Goal: Task Accomplishment & Management: Complete application form

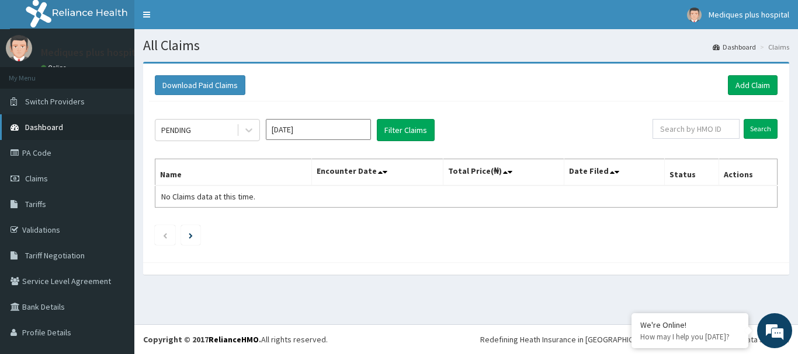
click at [50, 124] on span "Dashboard" at bounding box center [44, 127] width 38 height 11
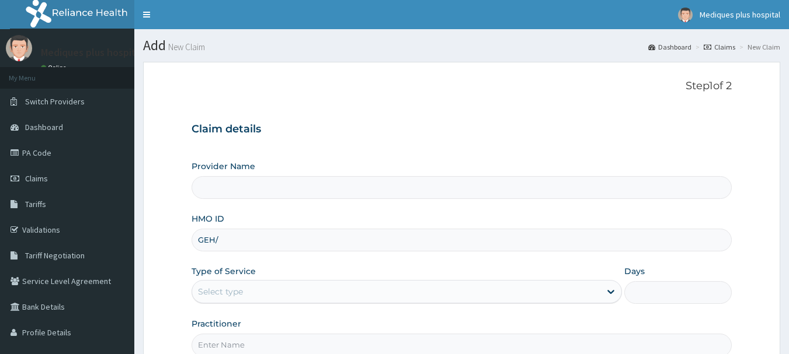
type input "GEH/1"
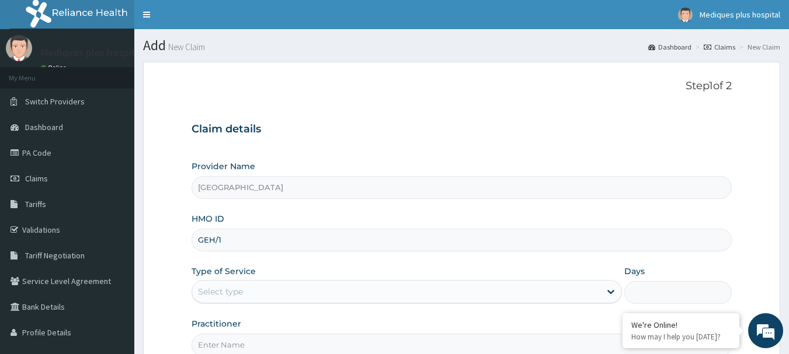
type input "Mediques Plus Hospital"
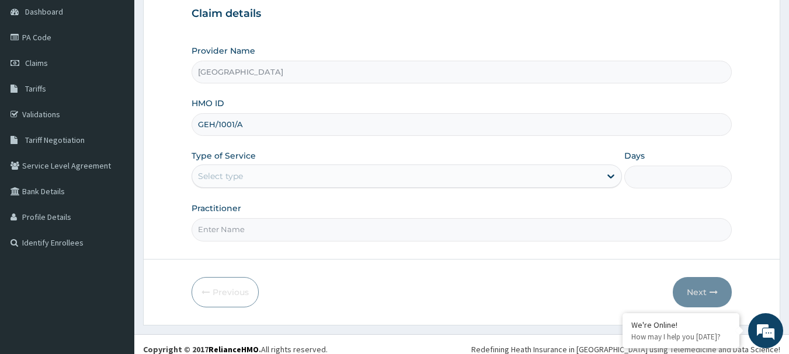
scroll to position [117, 0]
type input "GEH/1001/A"
click at [265, 179] on div "Select type" at bounding box center [396, 175] width 408 height 19
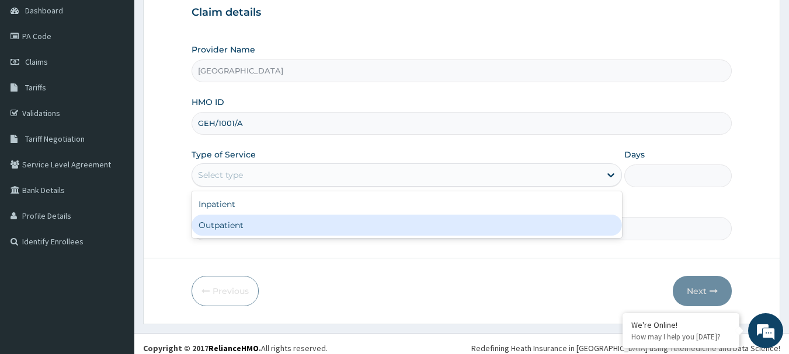
click at [264, 224] on div "Outpatient" at bounding box center [407, 225] width 430 height 21
type input "1"
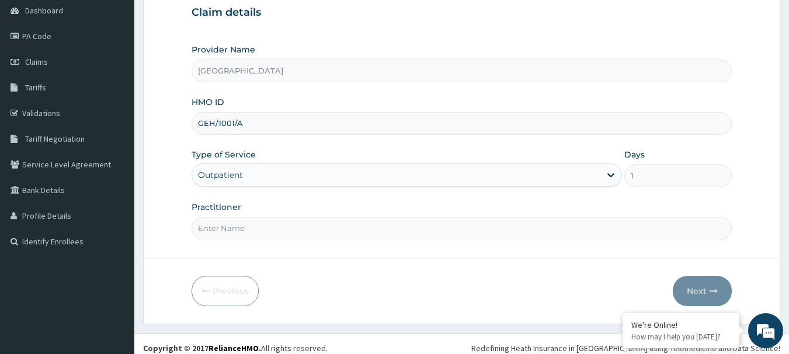
click at [392, 227] on input "Practitioner" at bounding box center [462, 228] width 541 height 23
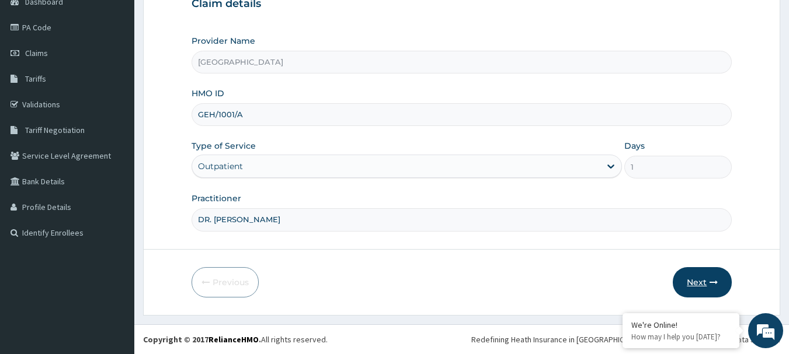
type input "DR. Uwakmfon"
click at [711, 281] on icon "button" at bounding box center [713, 282] width 8 height 8
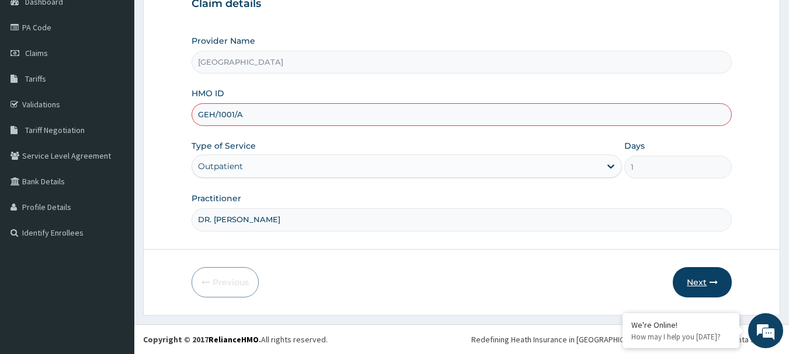
click at [702, 277] on button "Next" at bounding box center [702, 282] width 59 height 30
click at [232, 111] on input "GEH/1001/A" at bounding box center [462, 114] width 541 height 23
type input "GEH/10011/A"
click at [709, 280] on button "Next" at bounding box center [702, 282] width 59 height 30
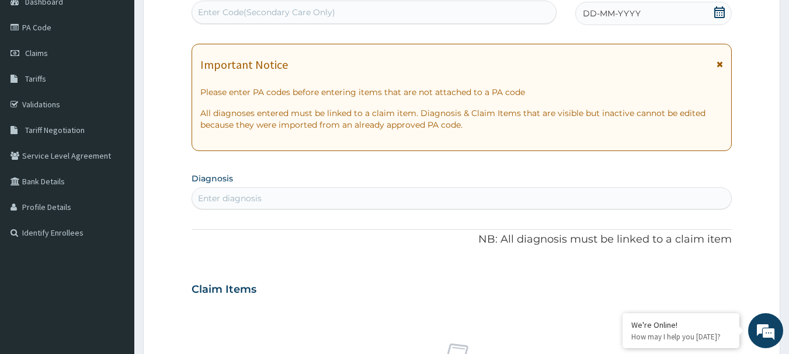
click at [615, 11] on span "DD-MM-YYYY" at bounding box center [612, 14] width 58 height 12
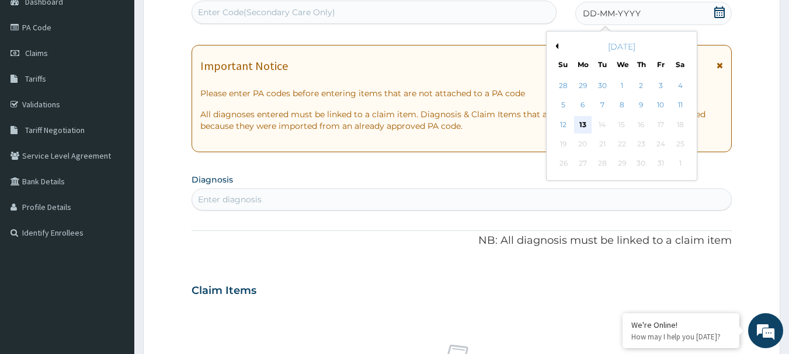
click at [587, 123] on div "13" at bounding box center [583, 125] width 18 height 18
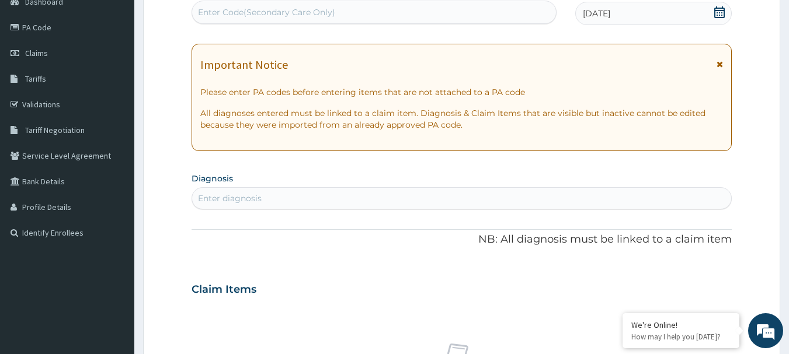
click at [717, 65] on icon at bounding box center [719, 64] width 6 height 8
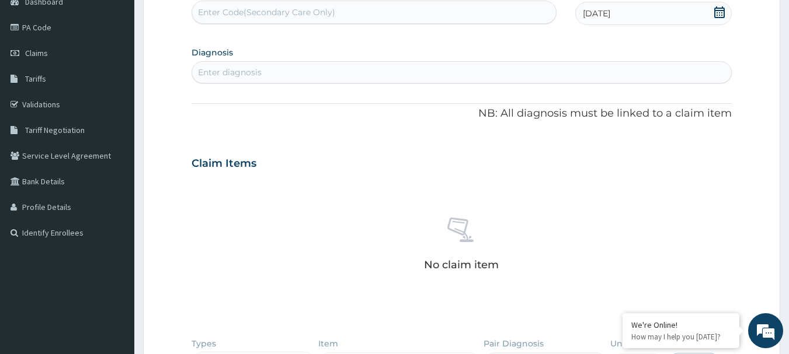
click at [394, 71] on div "Enter diagnosis" at bounding box center [461, 72] width 539 height 19
click at [406, 71] on div "Enter diagnosis" at bounding box center [461, 72] width 539 height 19
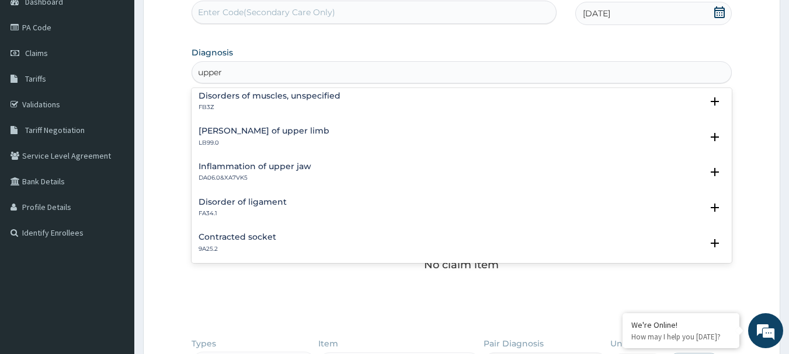
scroll to position [288, 0]
type input "u"
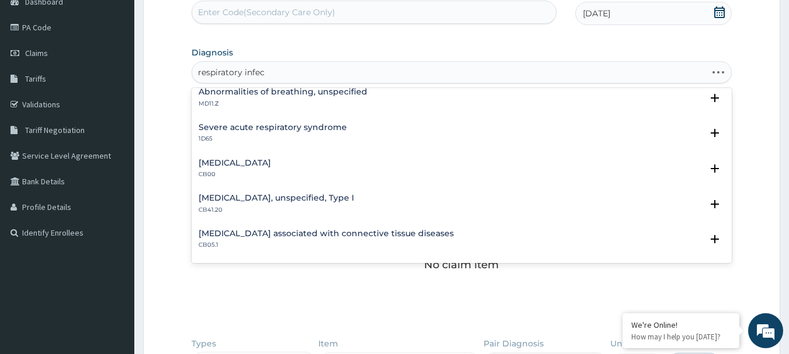
scroll to position [0, 0]
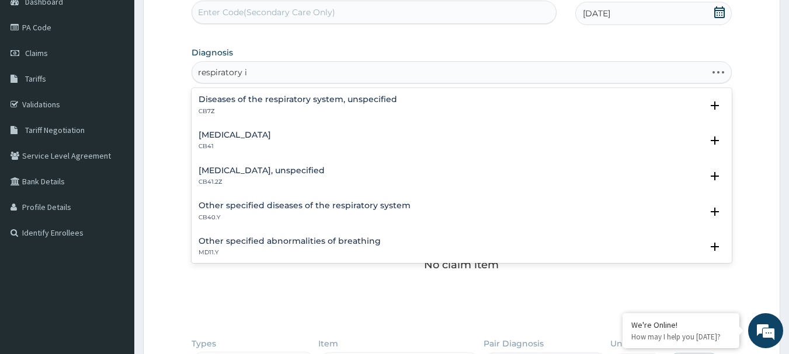
type input "respiratory"
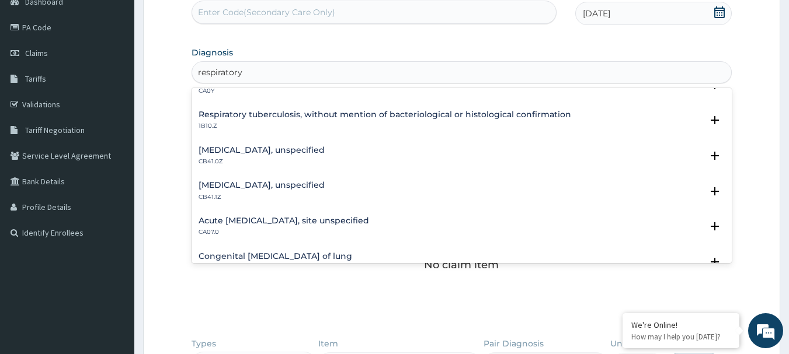
scroll to position [229, 0]
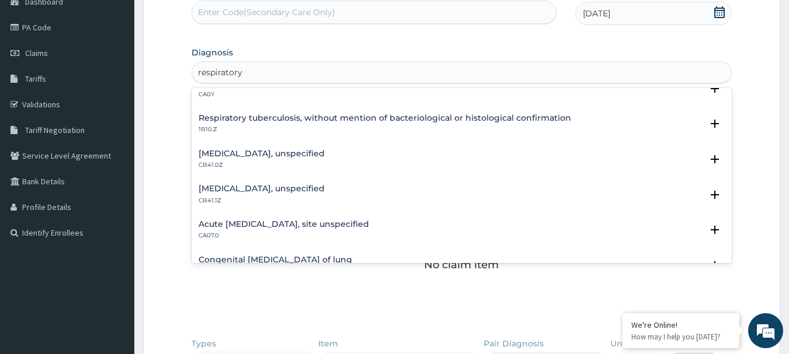
click at [330, 221] on h4 "Acute upper respiratory infection, site unspecified" at bounding box center [284, 224] width 170 height 9
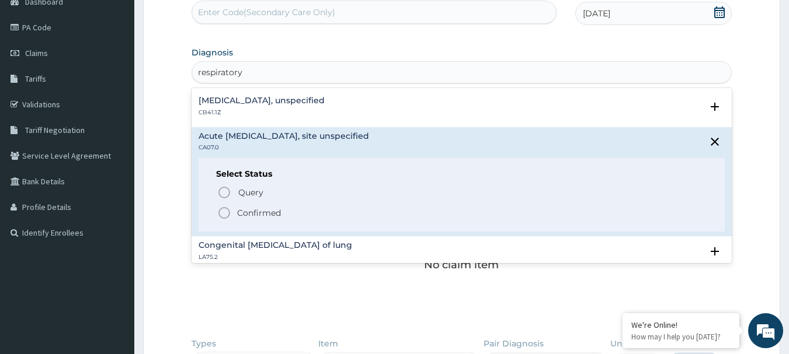
scroll to position [321, 0]
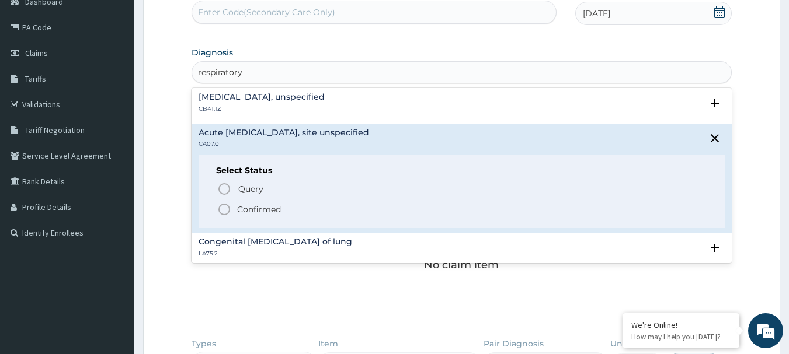
click at [229, 210] on circle "status option filled" at bounding box center [224, 209] width 11 height 11
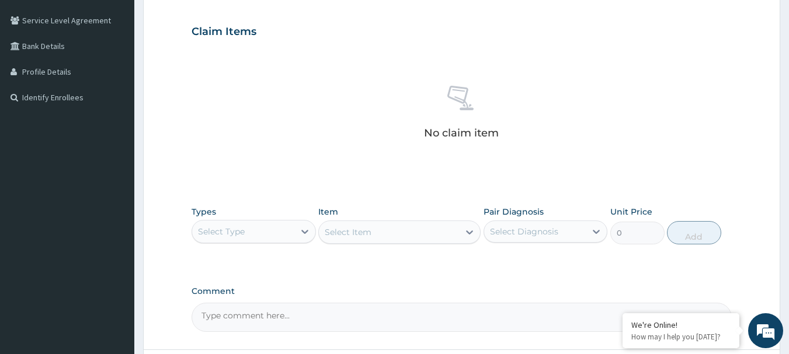
scroll to position [262, 0]
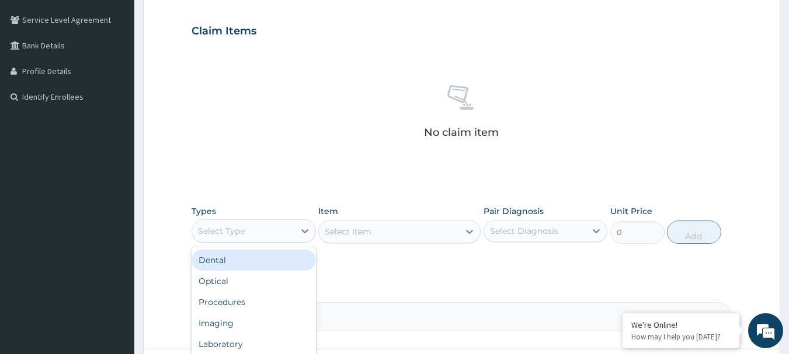
click at [248, 238] on div "Select Type" at bounding box center [243, 231] width 102 height 19
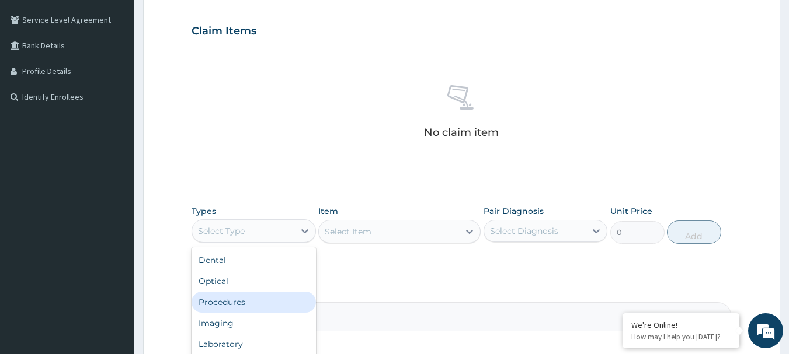
scroll to position [40, 0]
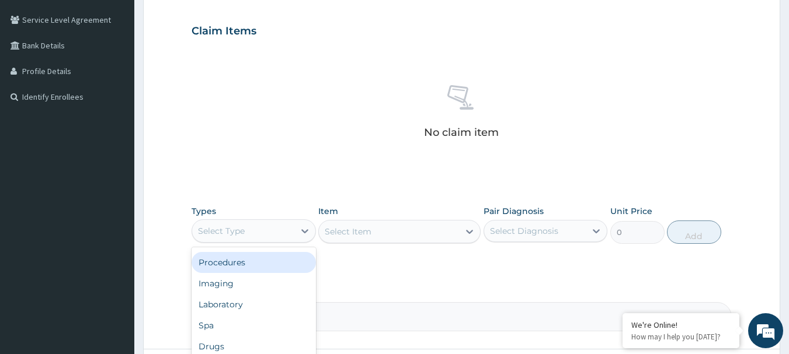
click at [259, 263] on div "Procedures" at bounding box center [254, 262] width 124 height 21
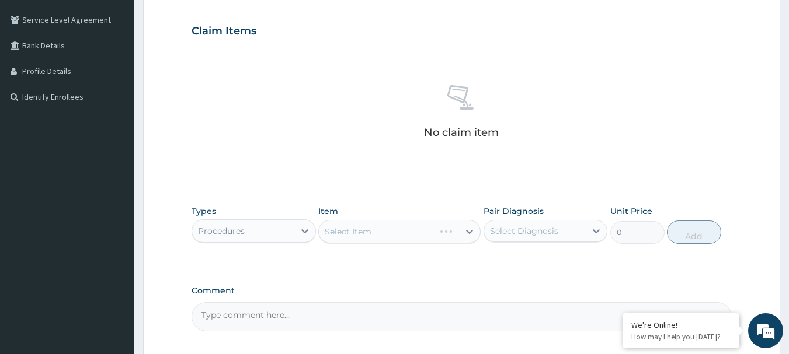
click at [347, 227] on div "Select Item" at bounding box center [399, 231] width 162 height 23
click at [371, 234] on div "Select Item" at bounding box center [399, 231] width 162 height 23
click at [579, 236] on div "Select Diagnosis" at bounding box center [535, 231] width 102 height 19
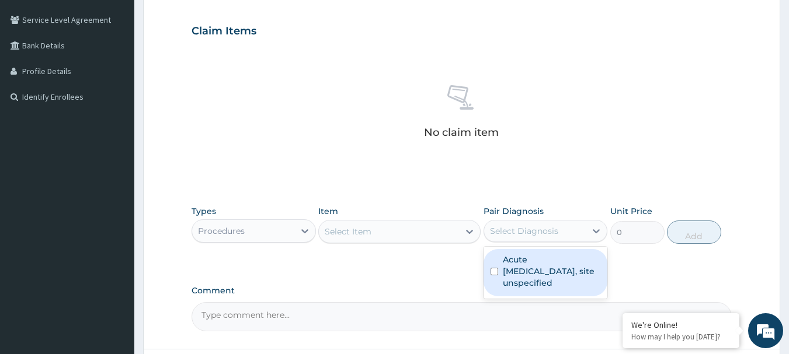
click at [490, 276] on div "Acute upper respiratory infection, site unspecified" at bounding box center [545, 272] width 124 height 47
checkbox input "true"
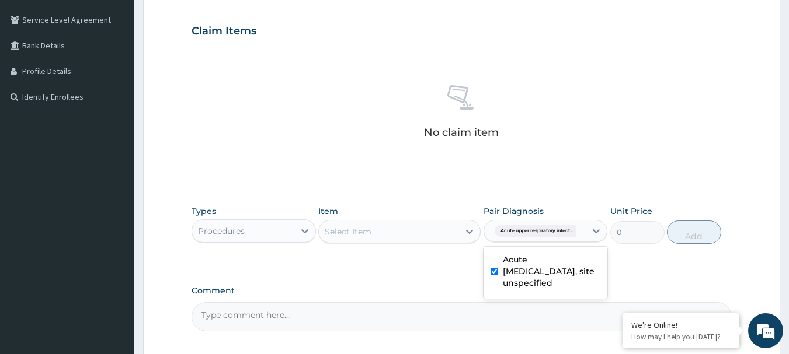
click at [428, 224] on div "Select Item" at bounding box center [389, 231] width 140 height 19
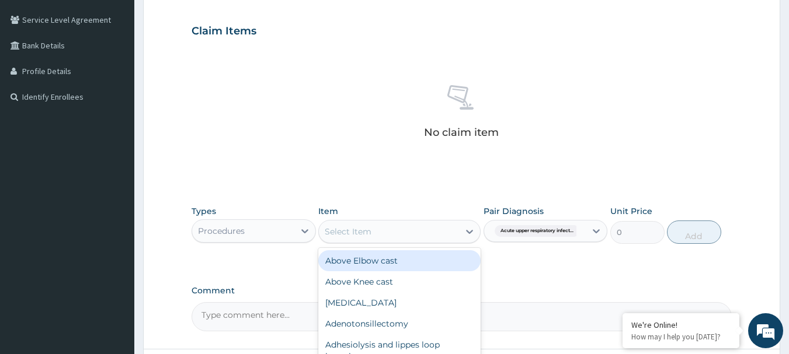
click at [427, 267] on div "Above Elbow cast" at bounding box center [399, 260] width 162 height 21
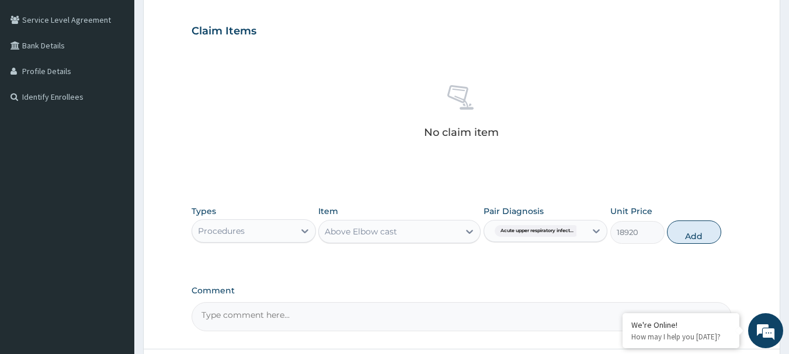
type input "18920"
click at [430, 220] on div "Above Elbow cast" at bounding box center [399, 231] width 162 height 23
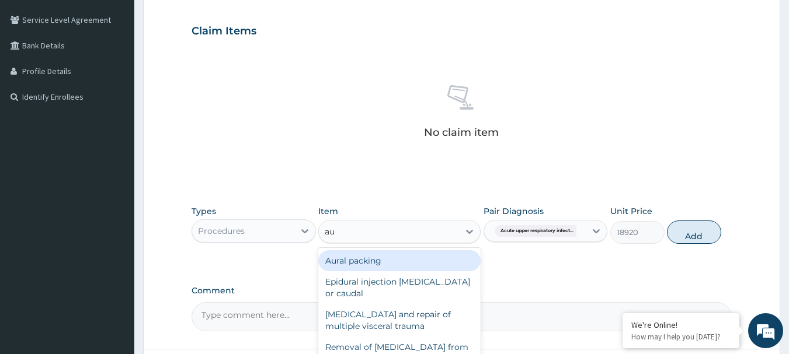
type input "aug"
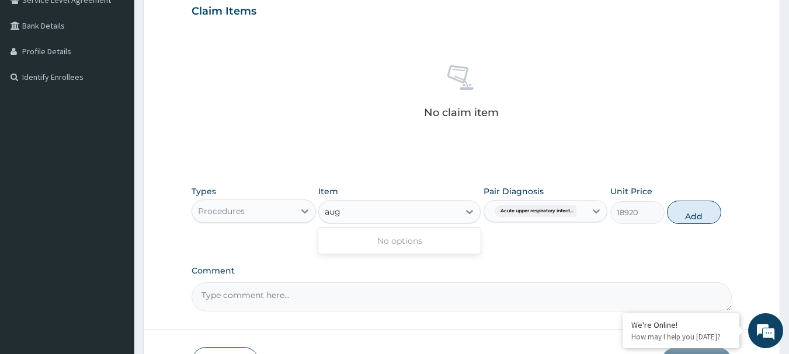
scroll to position [286, 0]
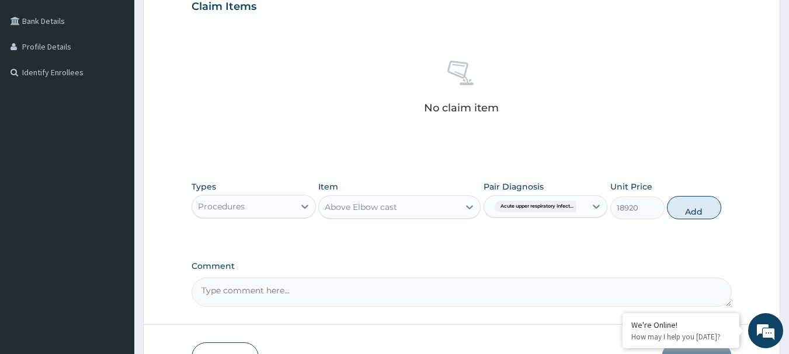
click at [410, 218] on div "Above Elbow cast" at bounding box center [399, 207] width 162 height 23
click at [422, 209] on div "Above Elbow cast" at bounding box center [389, 207] width 140 height 19
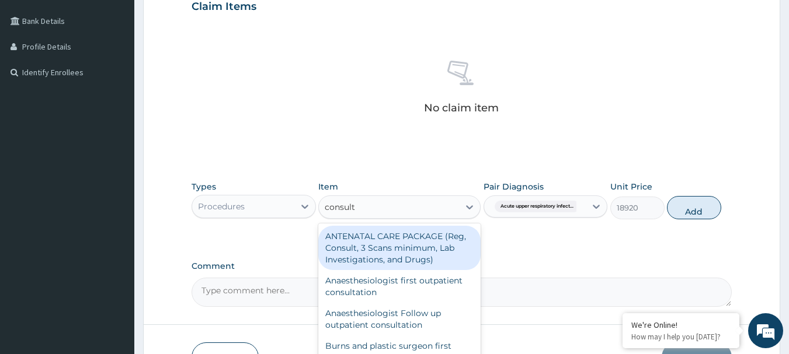
type input "consulta"
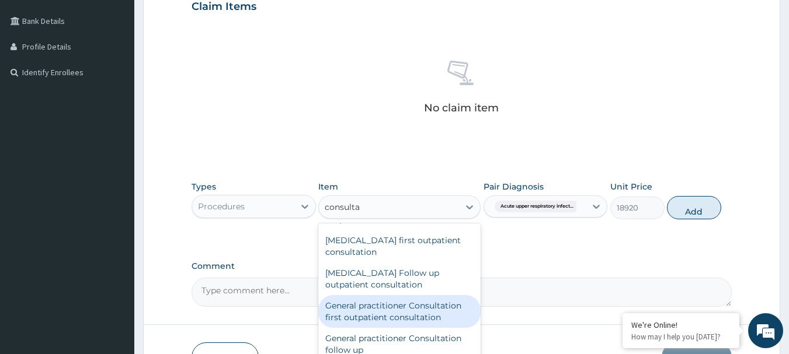
scroll to position [520, 0]
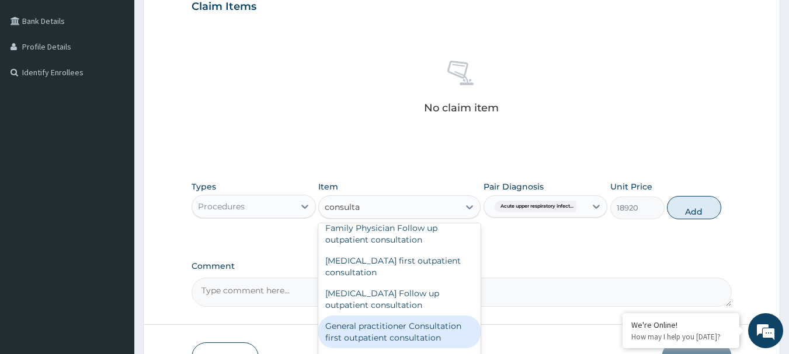
click at [405, 330] on div "General practitioner Consultation first outpatient consultation" at bounding box center [399, 332] width 162 height 33
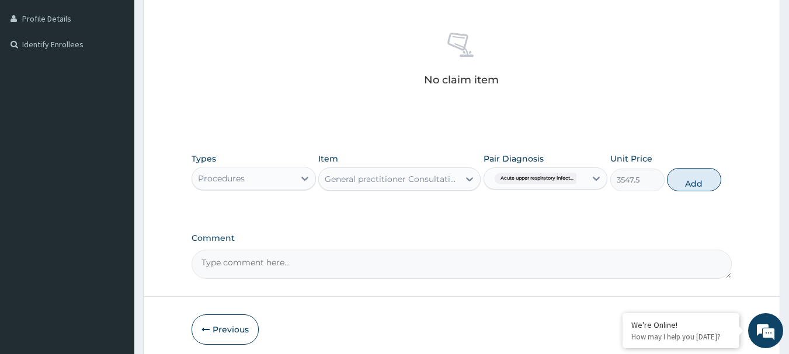
scroll to position [361, 0]
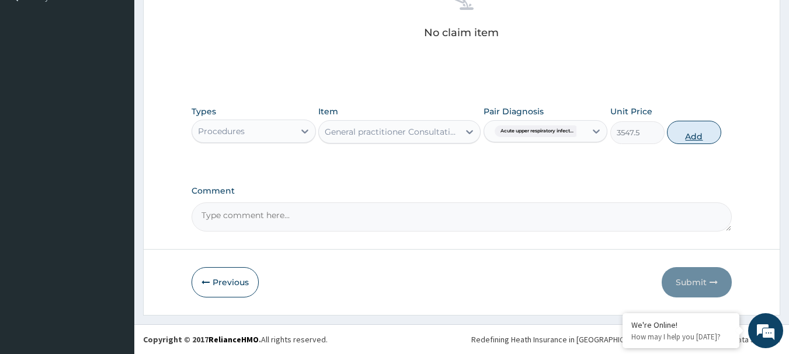
click at [702, 134] on button "Add" at bounding box center [694, 132] width 54 height 23
type input "0"
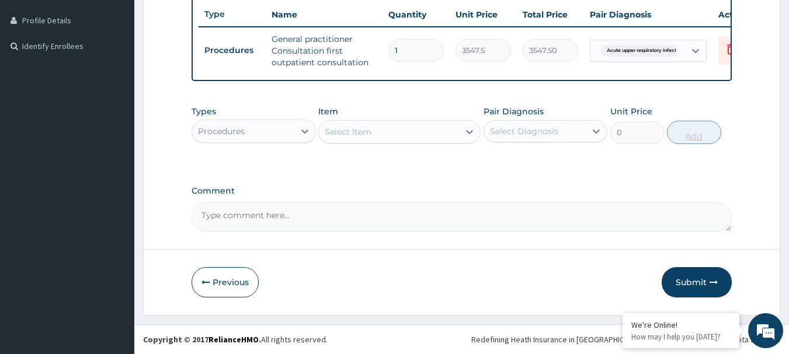
scroll to position [321, 0]
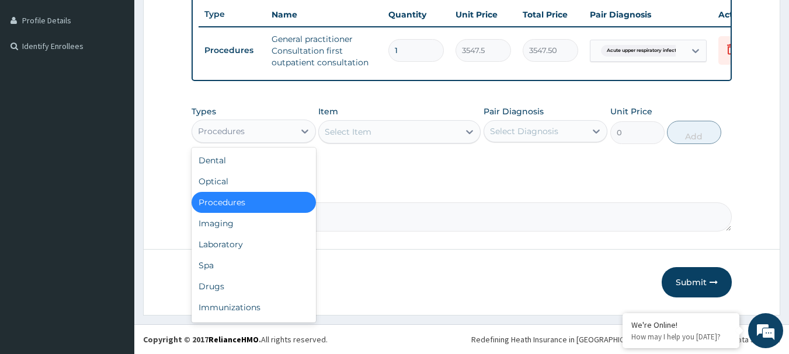
click at [282, 130] on div "Procedures" at bounding box center [243, 131] width 102 height 19
click at [235, 283] on div "Drugs" at bounding box center [254, 286] width 124 height 21
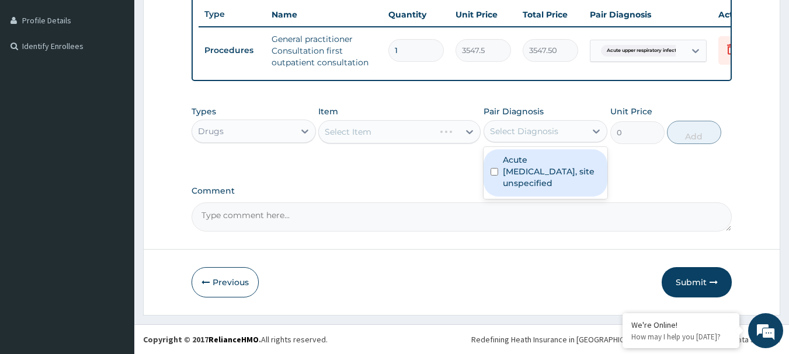
click at [496, 140] on div "Select Diagnosis" at bounding box center [535, 131] width 102 height 19
click at [496, 172] on input "checkbox" at bounding box center [494, 172] width 8 height 8
checkbox input "true"
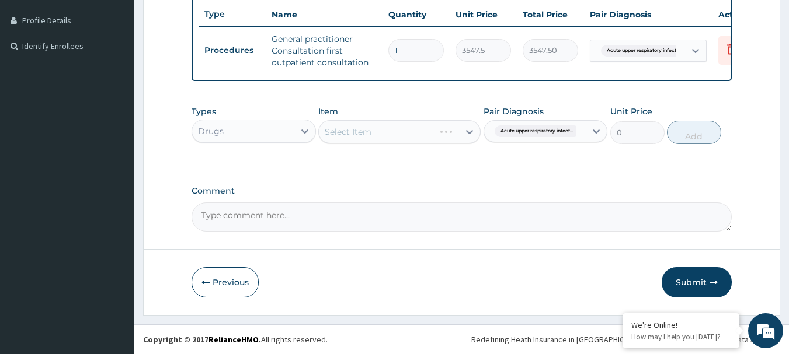
click at [416, 137] on div "Select Item" at bounding box center [399, 131] width 162 height 23
click at [420, 137] on div "Select Item" at bounding box center [389, 132] width 140 height 19
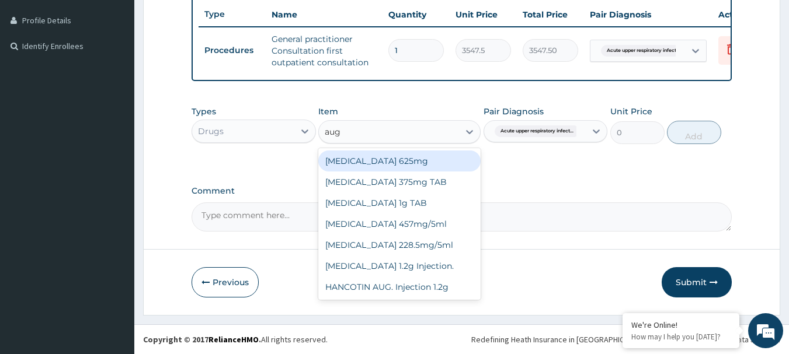
type input "augm"
click at [413, 162] on div "AUGMENTIN 625mg" at bounding box center [399, 161] width 162 height 21
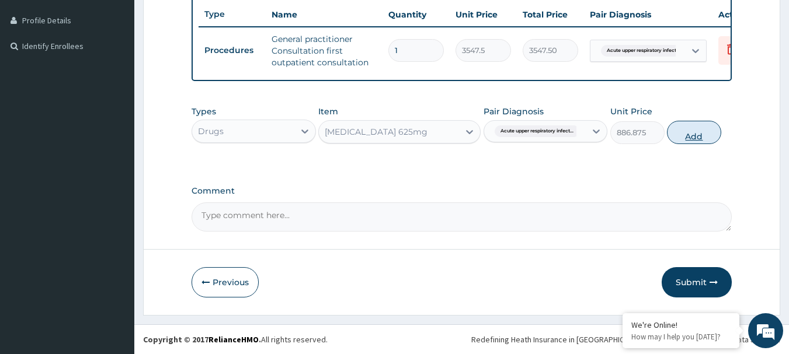
click at [691, 135] on button "Add" at bounding box center [694, 132] width 54 height 23
type input "0"
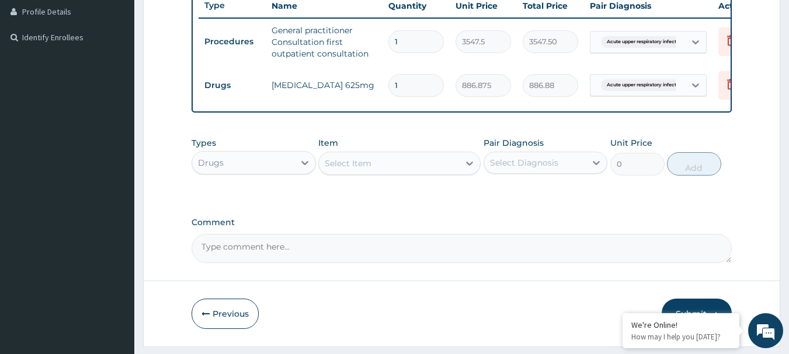
click at [361, 159] on div "Item Select Item" at bounding box center [399, 156] width 162 height 39
click at [361, 164] on div "Select Item" at bounding box center [389, 163] width 140 height 19
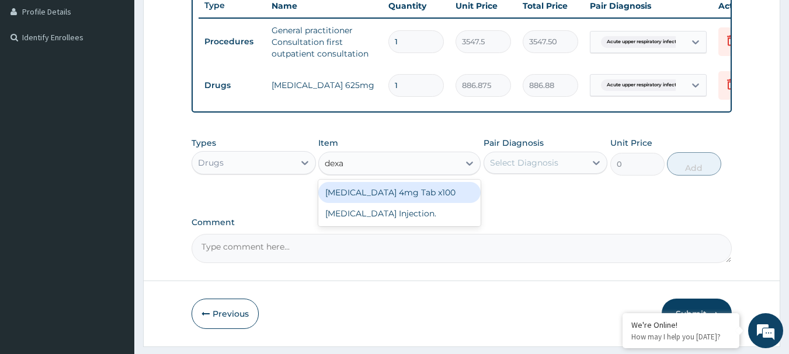
type input "dexam"
click at [377, 203] on div "Dexamethasone 4mg Tab x100" at bounding box center [399, 192] width 162 height 21
type input "41.3875"
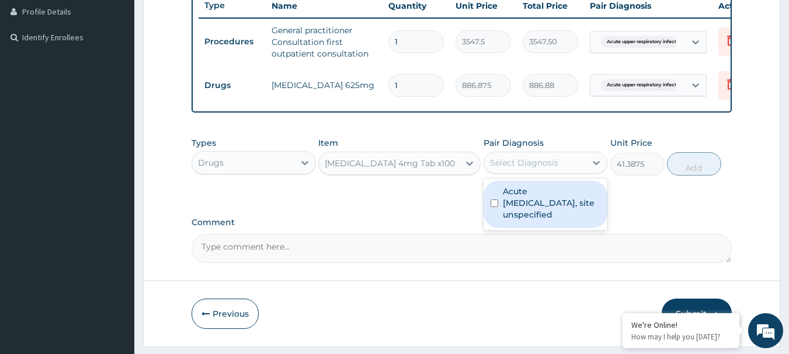
click at [569, 172] on div "Select Diagnosis" at bounding box center [535, 163] width 102 height 19
click at [493, 207] on div "Acute upper respiratory infection, site unspecified" at bounding box center [545, 204] width 124 height 47
checkbox input "true"
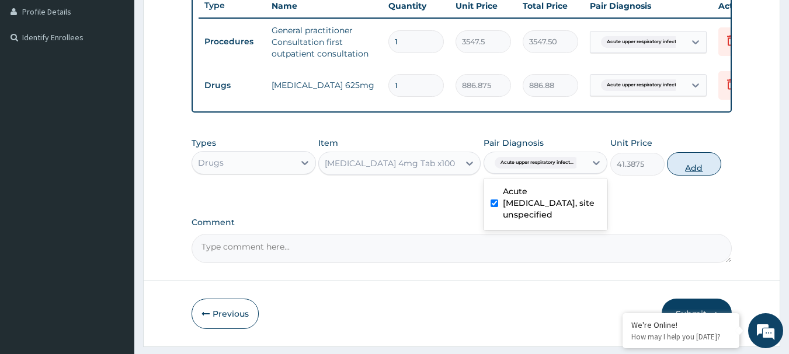
click at [680, 173] on button "Add" at bounding box center [694, 163] width 54 height 23
type input "0"
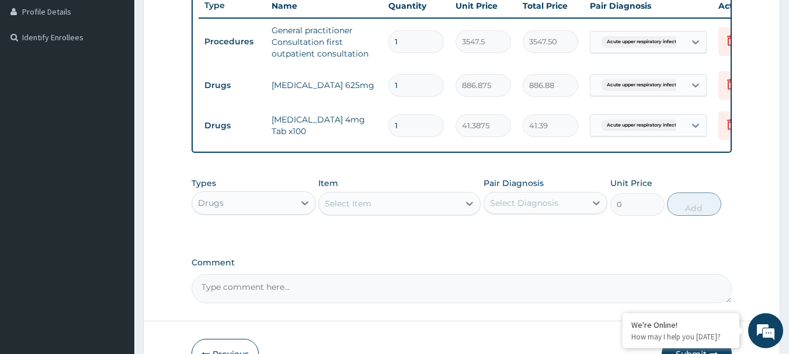
click at [240, 213] on div "Drugs" at bounding box center [243, 203] width 102 height 19
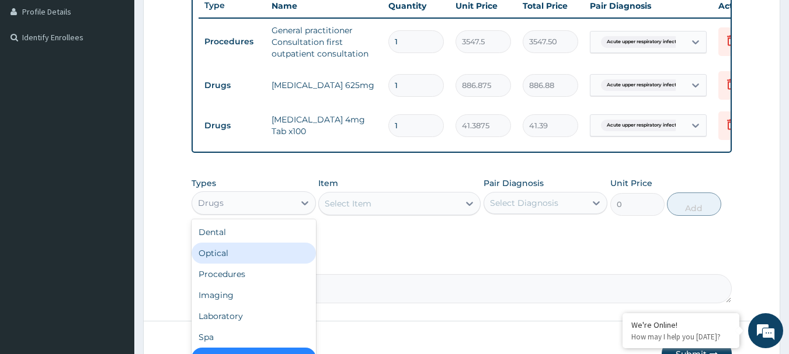
scroll to position [40, 0]
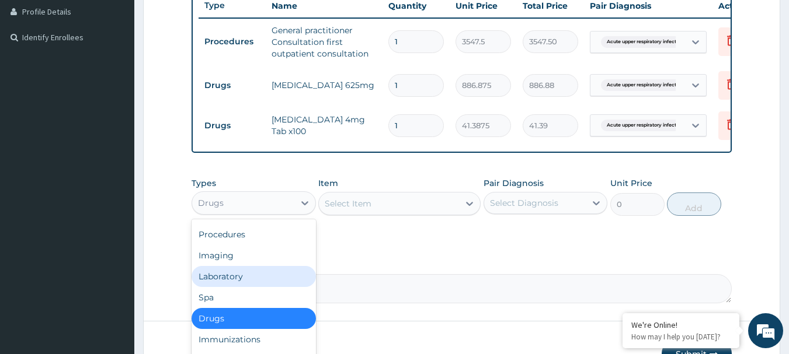
click at [252, 285] on div "Laboratory" at bounding box center [254, 276] width 124 height 21
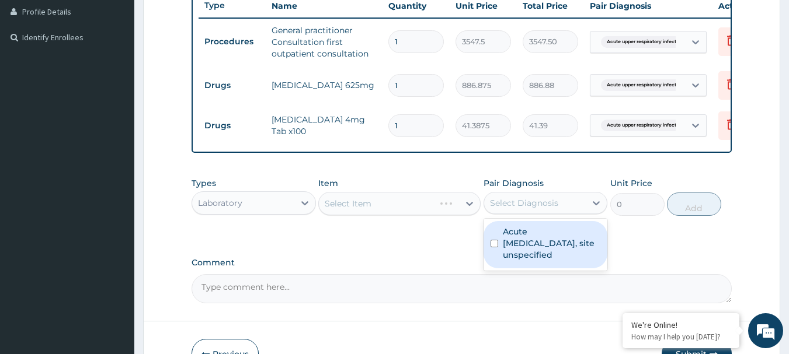
click at [490, 209] on div "Select Diagnosis" at bounding box center [524, 203] width 68 height 12
click at [494, 248] on input "checkbox" at bounding box center [494, 244] width 8 height 8
checkbox input "true"
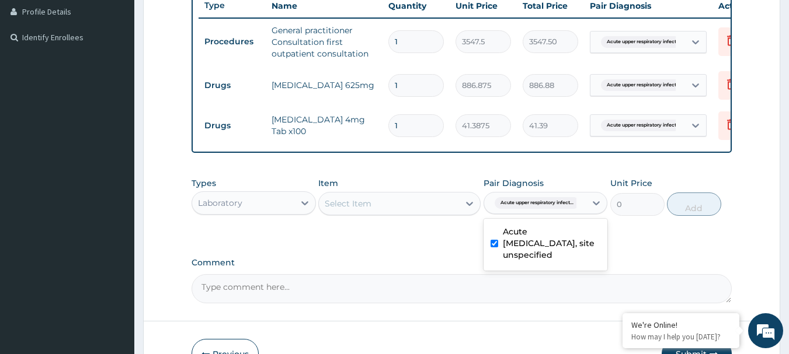
click at [425, 213] on div "Select Item" at bounding box center [389, 203] width 140 height 19
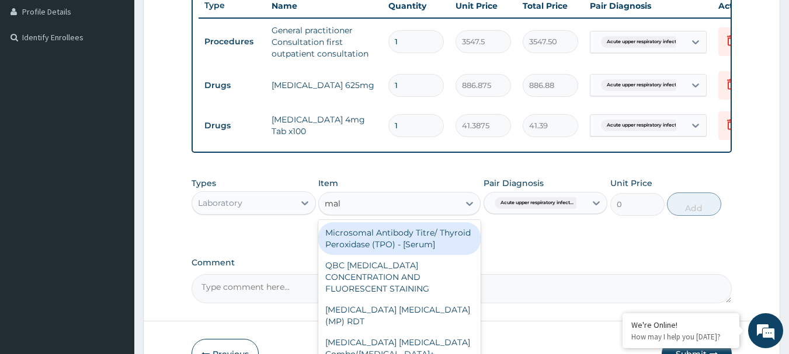
type input "mala"
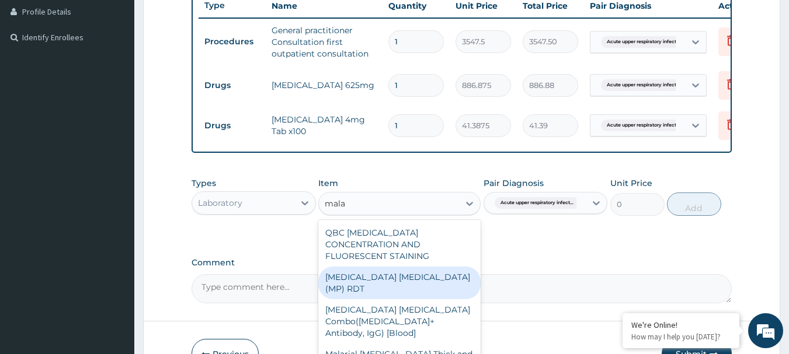
click at [415, 273] on div "MALARIA PARASITE (MP) RDT" at bounding box center [399, 283] width 162 height 33
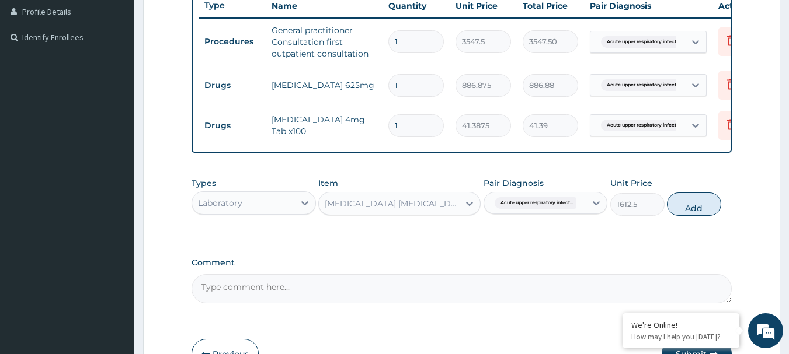
click at [690, 216] on button "Add" at bounding box center [694, 204] width 54 height 23
type input "0"
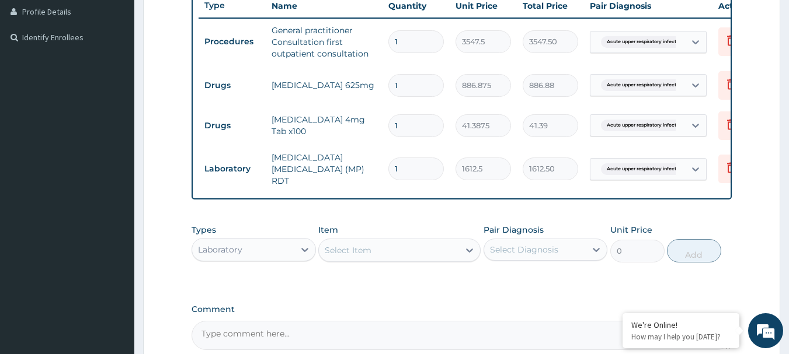
click at [338, 255] on div "Select Item" at bounding box center [348, 251] width 47 height 12
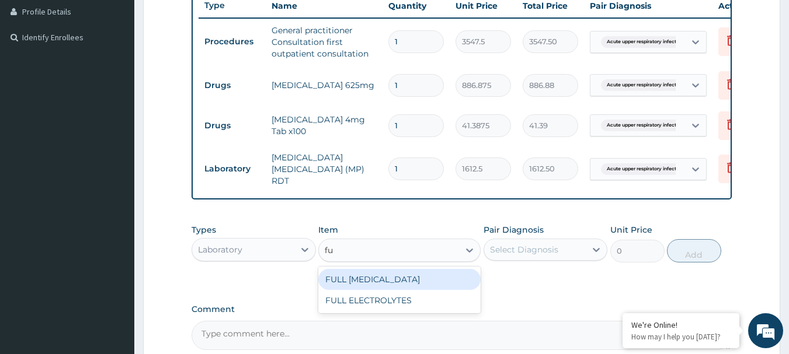
type input "f"
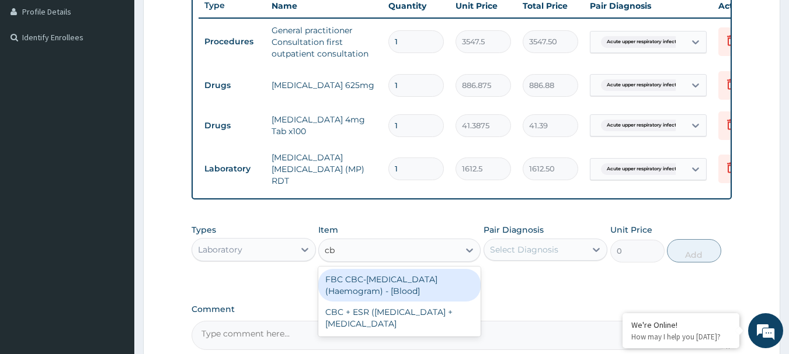
type input "cbc"
click at [363, 283] on div "FBC CBC-Complete Blood Count (Haemogram) - [Blood]" at bounding box center [399, 285] width 162 height 33
type input "4300"
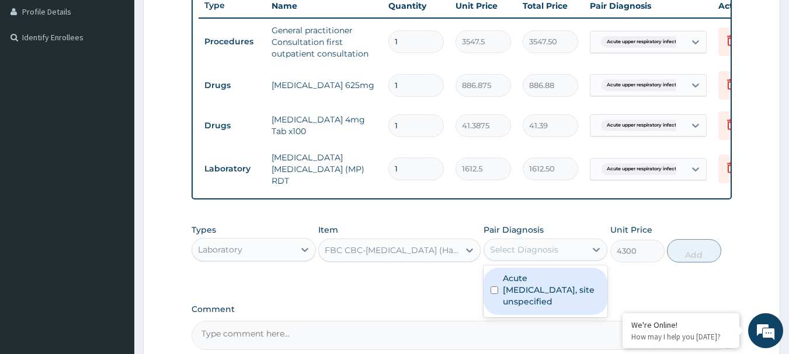
click at [570, 255] on div "Select Diagnosis" at bounding box center [535, 250] width 102 height 19
click at [493, 297] on div "Acute upper respiratory infection, site unspecified" at bounding box center [545, 291] width 124 height 47
checkbox input "true"
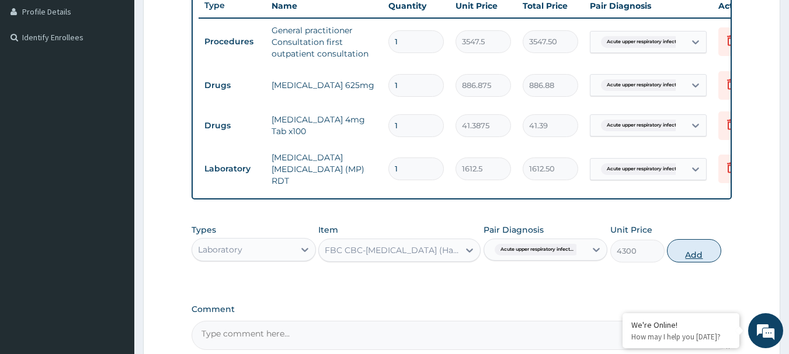
click at [702, 249] on button "Add" at bounding box center [694, 250] width 54 height 23
type input "0"
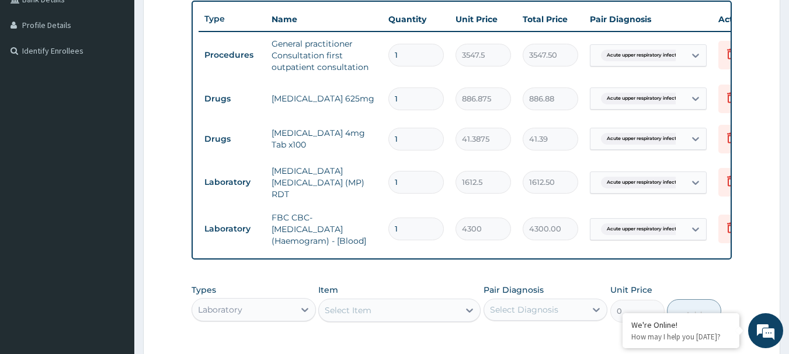
scroll to position [308, 0]
click at [425, 135] on input "1" at bounding box center [415, 138] width 55 height 23
type input "0.00"
click at [429, 130] on input "number" at bounding box center [415, 138] width 55 height 23
type input "5"
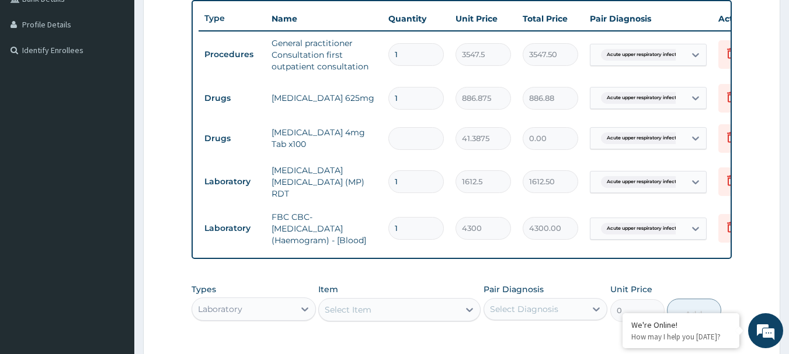
type input "206.94"
type input "5"
click at [415, 98] on input "1" at bounding box center [415, 98] width 55 height 23
type input "0.00"
type input "5"
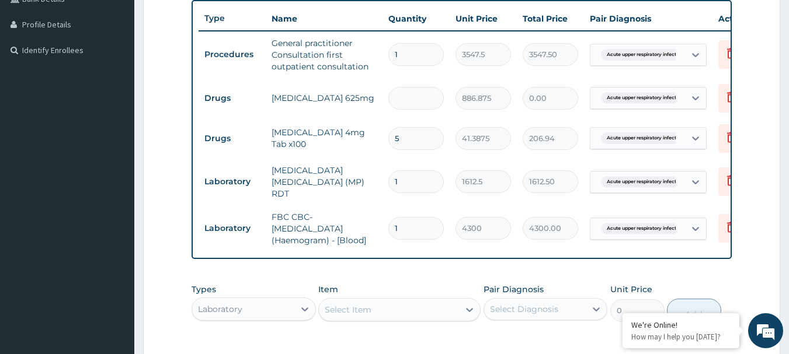
type input "4434.38"
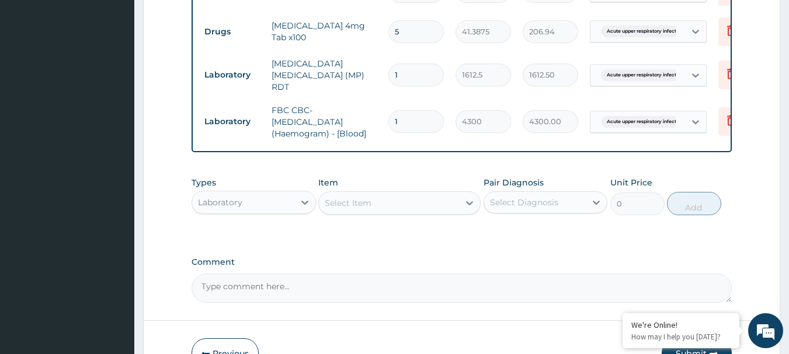
scroll to position [416, 0]
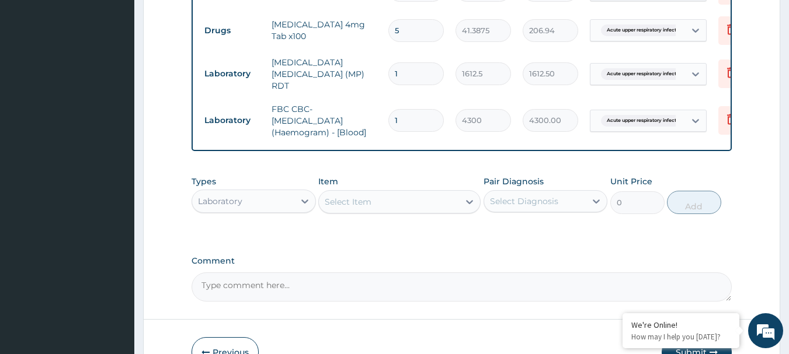
type input "5"
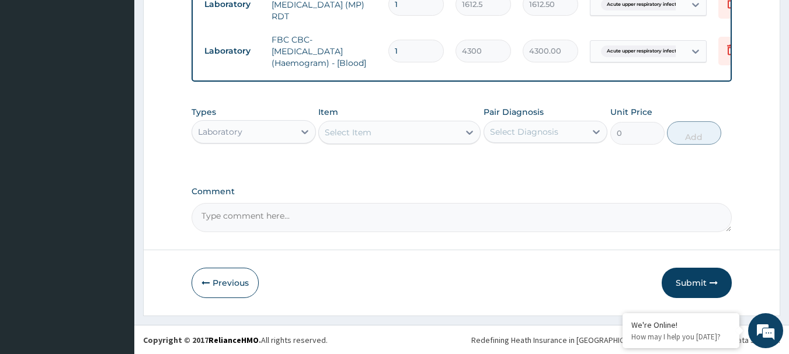
scroll to position [489, 0]
click at [684, 282] on button "Submit" at bounding box center [697, 282] width 70 height 30
